Goal: Task Accomplishment & Management: Use online tool/utility

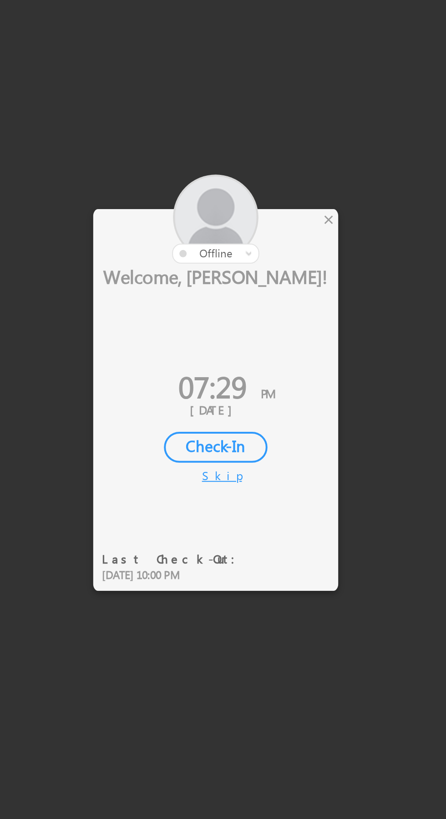
click at [262, 311] on div at bounding box center [223, 409] width 446 height 819
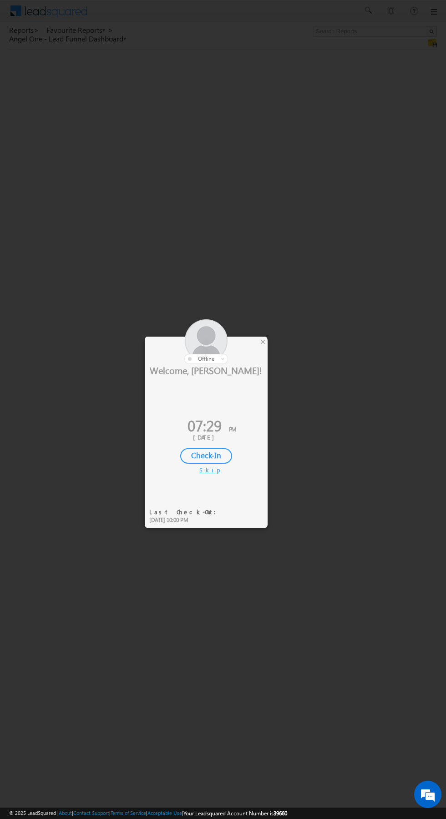
click at [254, 340] on div at bounding box center [206, 341] width 123 height 45
click at [276, 341] on div at bounding box center [223, 409] width 446 height 819
click at [272, 341] on div at bounding box center [223, 409] width 446 height 819
click at [267, 347] on div at bounding box center [206, 341] width 123 height 45
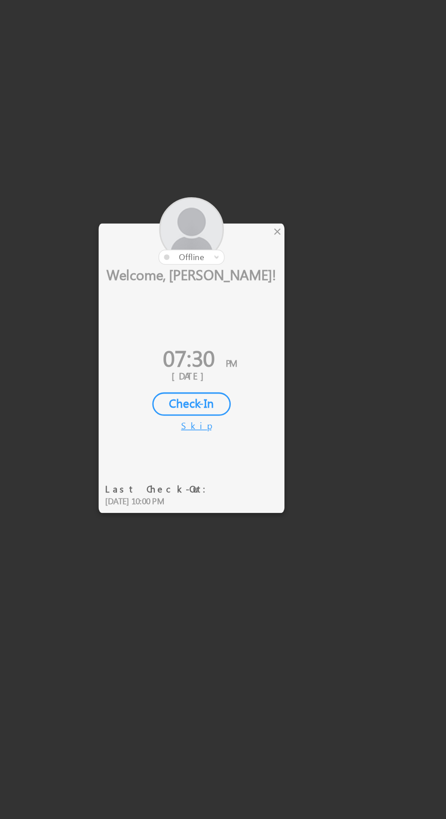
click at [267, 346] on div at bounding box center [206, 341] width 123 height 45
click at [257, 340] on div at bounding box center [206, 341] width 123 height 45
click at [265, 345] on div "×" at bounding box center [263, 342] width 10 height 10
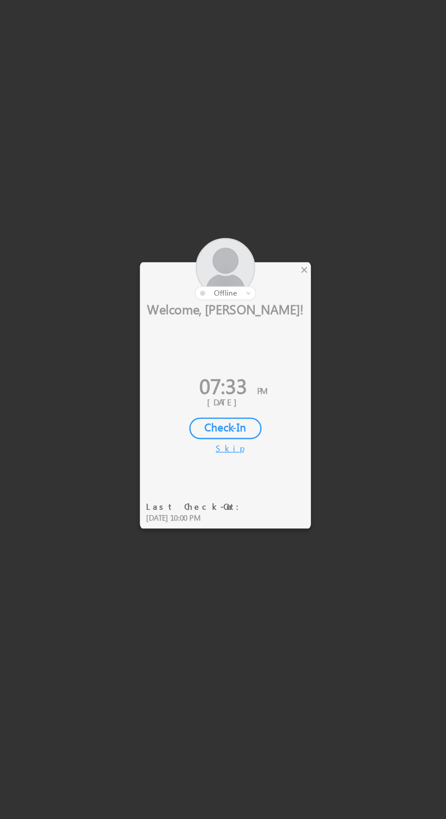
click at [270, 347] on div at bounding box center [223, 409] width 446 height 819
click at [259, 344] on div at bounding box center [206, 341] width 123 height 45
click at [267, 343] on div at bounding box center [206, 341] width 123 height 45
click at [265, 348] on div at bounding box center [206, 341] width 123 height 45
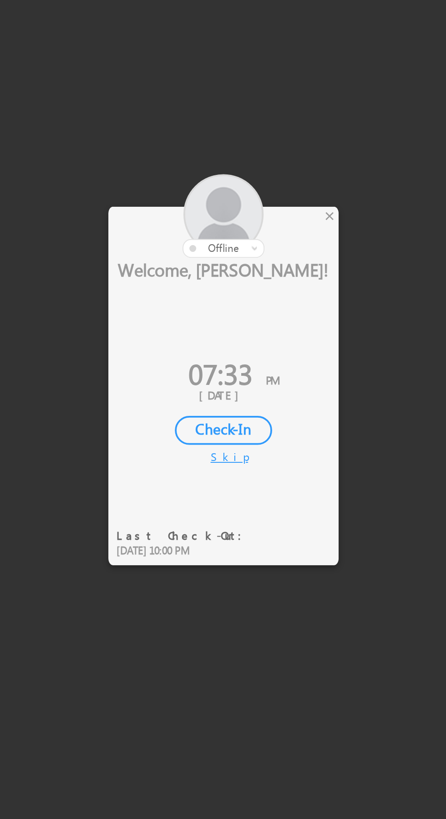
click at [267, 346] on div at bounding box center [206, 341] width 123 height 45
click at [261, 347] on div "×" at bounding box center [263, 342] width 10 height 10
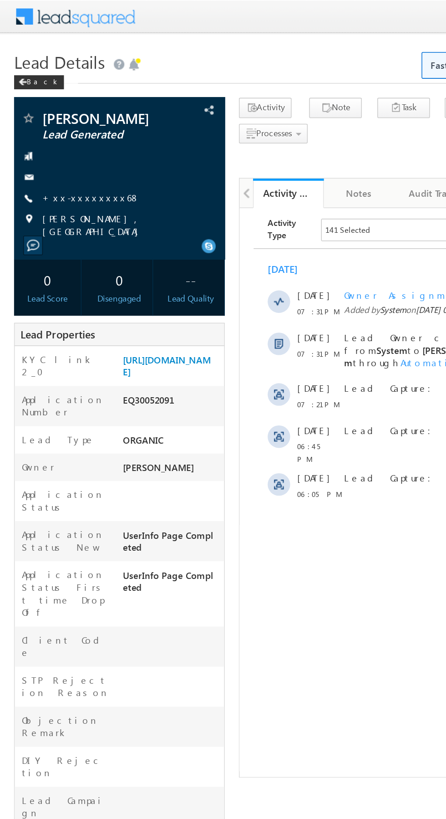
click at [54, 128] on link "+xx-xxxxxxxx68" at bounding box center [58, 128] width 63 height 8
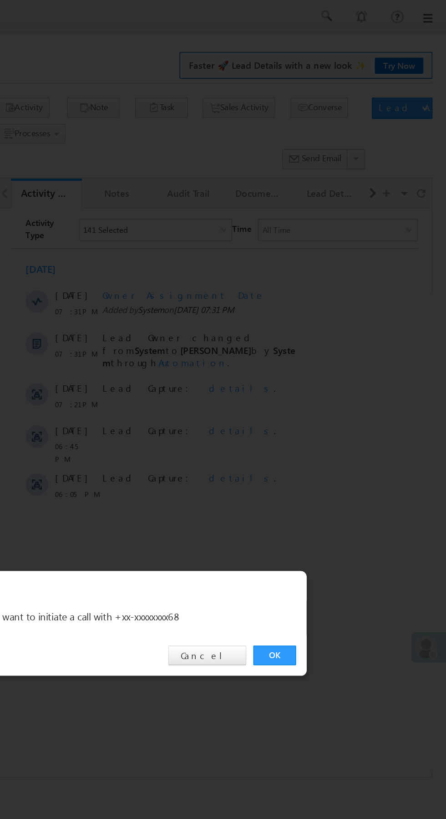
click at [335, 425] on link "OK" at bounding box center [335, 424] width 28 height 13
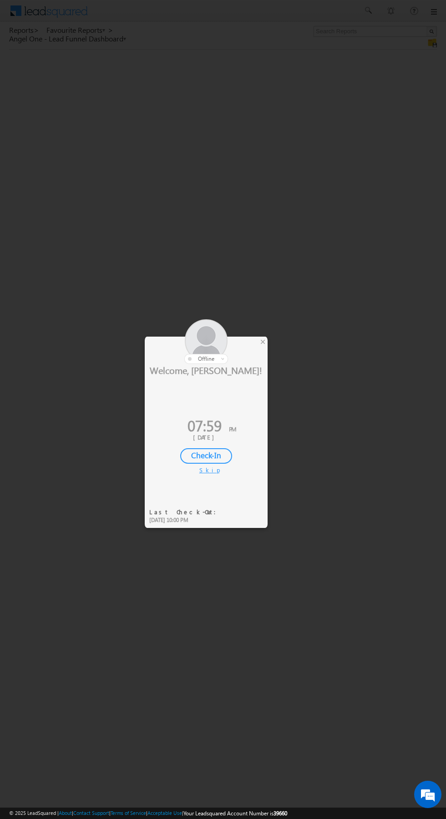
click at [256, 347] on div at bounding box center [206, 341] width 123 height 45
click at [270, 346] on div at bounding box center [223, 409] width 446 height 819
click at [263, 351] on div at bounding box center [206, 341] width 123 height 45
click at [273, 347] on div at bounding box center [223, 409] width 446 height 819
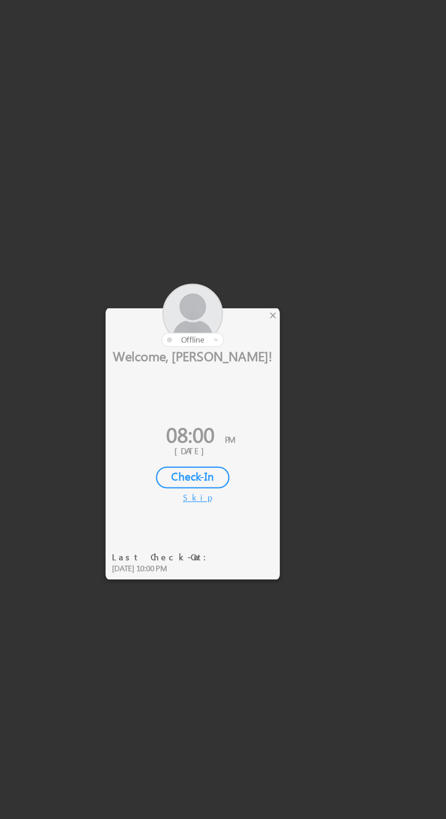
click at [265, 346] on div "×" at bounding box center [263, 342] width 10 height 10
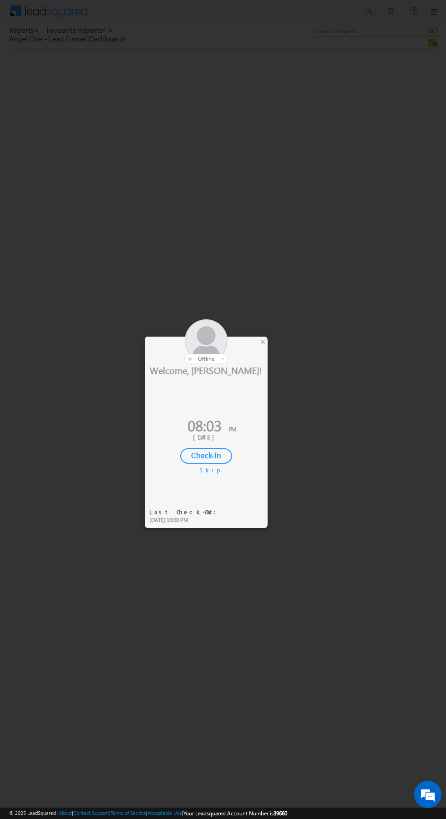
click at [293, 235] on div at bounding box center [223, 409] width 446 height 819
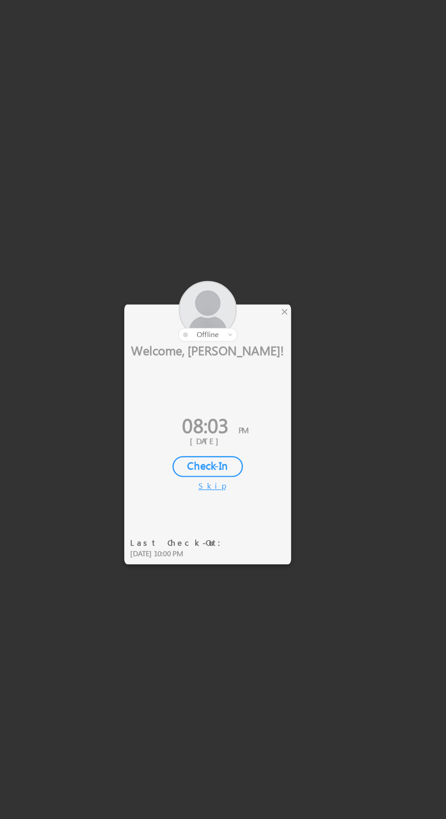
click at [261, 345] on div "×" at bounding box center [263, 342] width 10 height 10
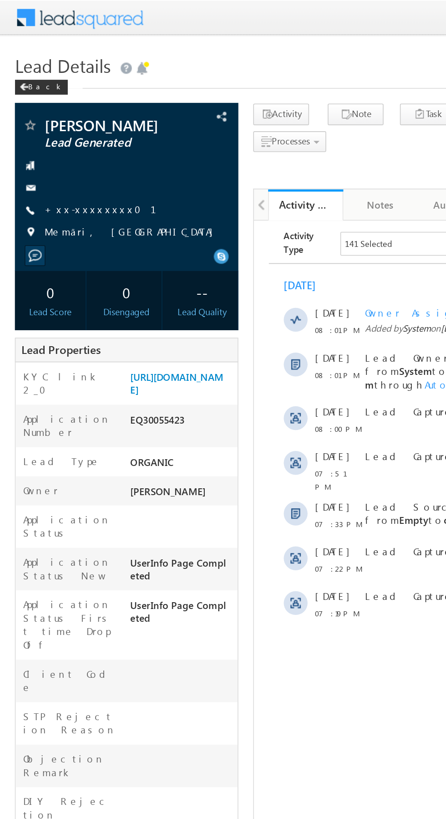
click at [53, 128] on link "+xx-xxxxxxxx01" at bounding box center [66, 128] width 79 height 8
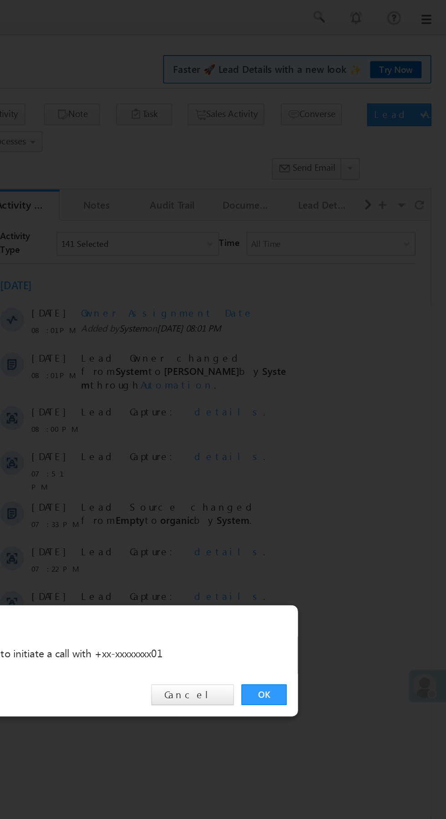
click at [335, 426] on link "OK" at bounding box center [335, 424] width 28 height 13
